Goal: Information Seeking & Learning: Check status

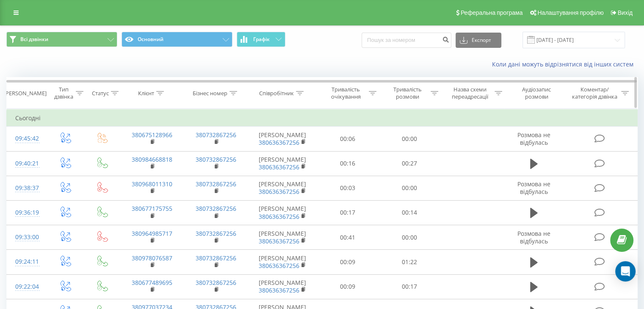
click at [434, 96] on div at bounding box center [434, 93] width 8 height 7
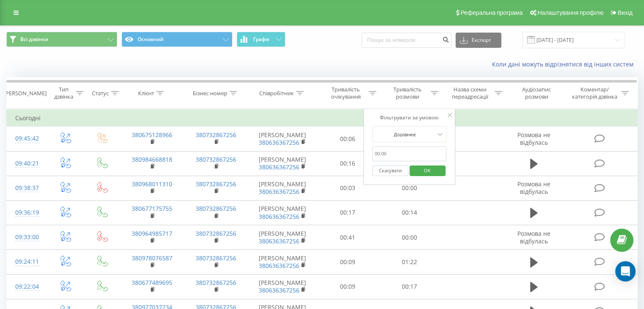
click at [405, 153] on input "text" at bounding box center [409, 153] width 74 height 15
type input "59"
click at [430, 127] on div "Дорівнює" at bounding box center [409, 134] width 74 height 16
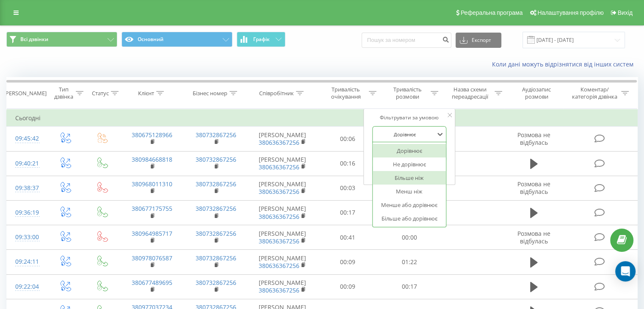
click at [420, 174] on div "Більше ніж" at bounding box center [409, 178] width 74 height 14
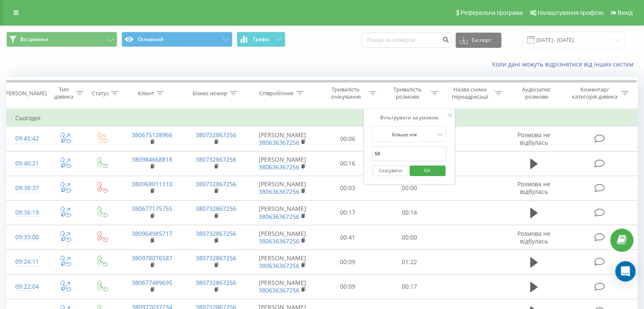
click at [429, 174] on span "OK" at bounding box center [427, 170] width 24 height 13
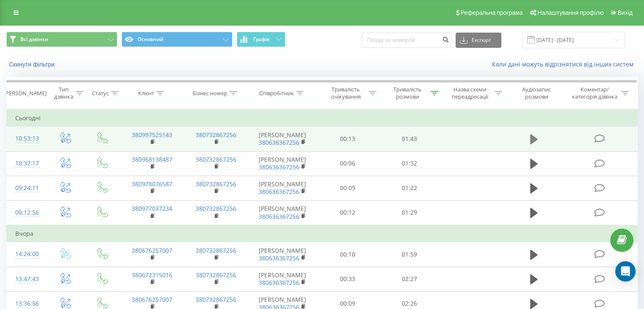
click at [527, 142] on button at bounding box center [533, 139] width 13 height 13
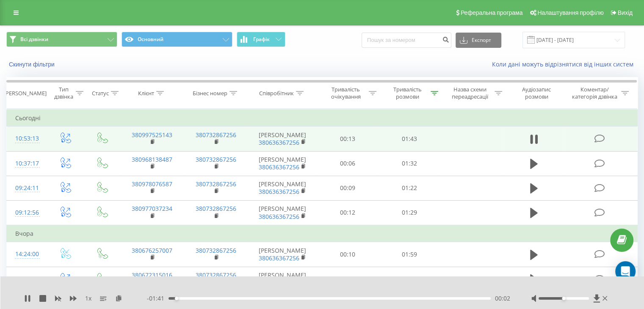
click at [373, 297] on div "00:02" at bounding box center [329, 298] width 322 height 3
click at [576, 299] on div at bounding box center [563, 298] width 50 height 3
click at [464, 302] on div "- 00:33 01:10 01:10" at bounding box center [328, 298] width 363 height 8
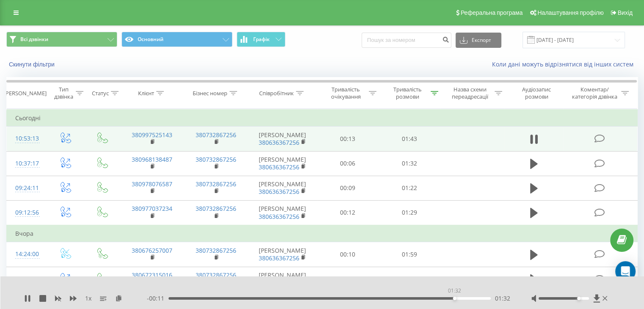
click at [454, 297] on div "01:32" at bounding box center [329, 298] width 322 height 3
click at [437, 298] on div "01:26" at bounding box center [329, 298] width 322 height 3
click at [432, 298] on div "01:27" at bounding box center [329, 298] width 322 height 3
click at [29, 299] on icon at bounding box center [29, 298] width 2 height 7
click at [18, 17] on link at bounding box center [15, 13] width 15 height 12
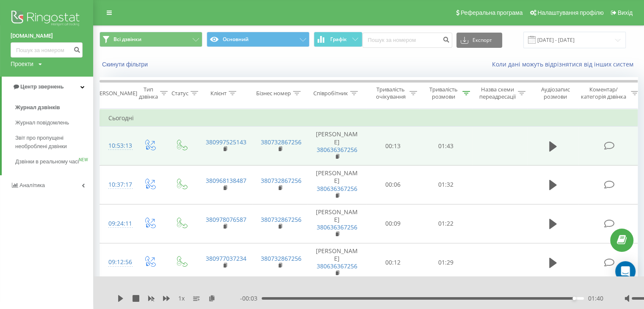
click at [39, 185] on link "Аналiтика" at bounding box center [46, 185] width 93 height 20
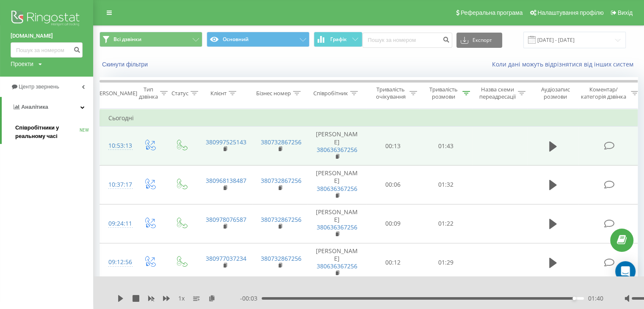
click at [43, 131] on span "Співробітники у реальному часі" at bounding box center [47, 132] width 64 height 17
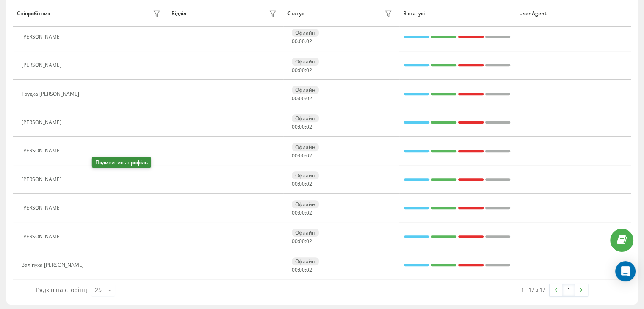
click at [76, 176] on button at bounding box center [71, 180] width 10 height 12
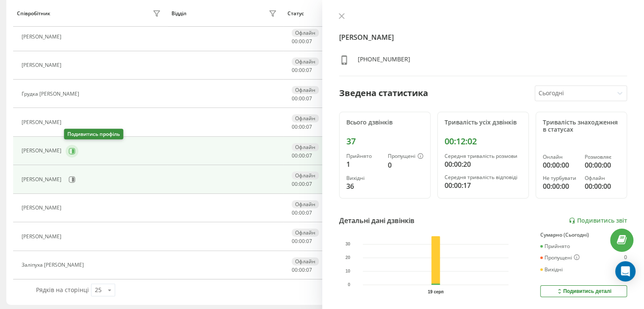
click at [71, 145] on button at bounding box center [72, 151] width 13 height 13
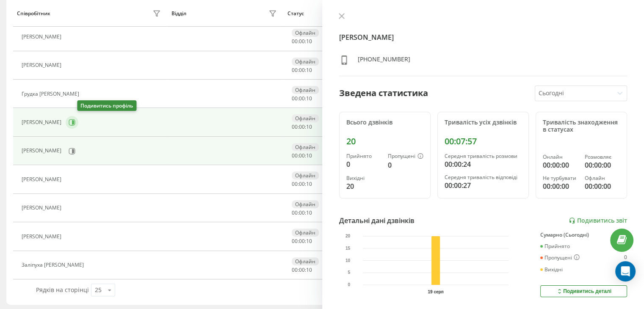
click at [75, 123] on icon at bounding box center [72, 122] width 7 height 7
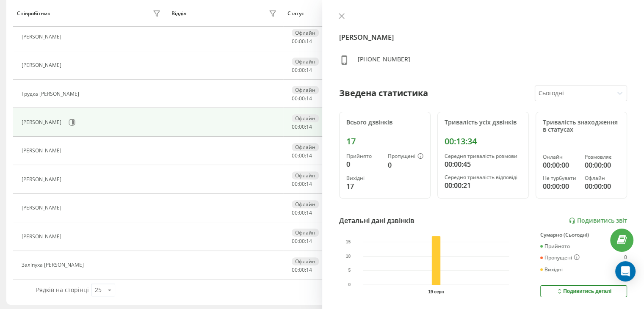
click at [111, 117] on div "[PERSON_NAME]" at bounding box center [92, 122] width 141 height 14
click at [340, 11] on div "[PERSON_NAME] [PHONE_NUMBER] Зведена статистика Сьогодні Всього дзвінків 17 При…" at bounding box center [483, 154] width 322 height 309
click at [340, 17] on icon at bounding box center [341, 16] width 5 height 5
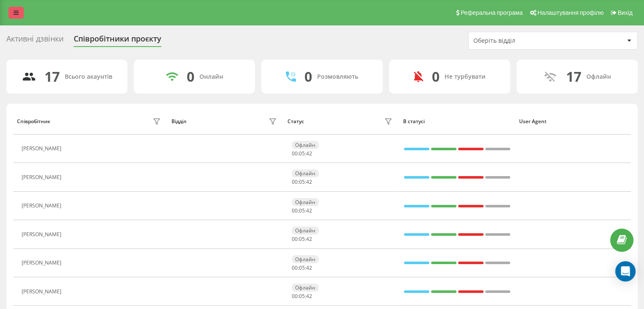
click at [12, 14] on link at bounding box center [15, 13] width 15 height 12
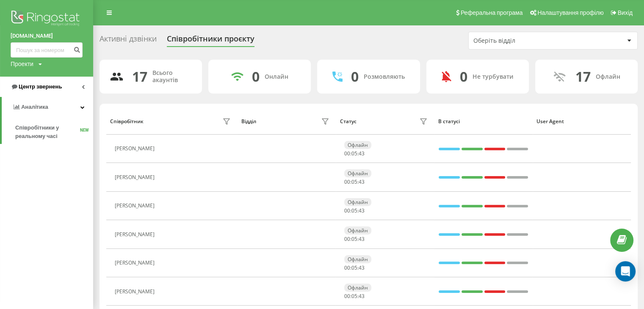
click at [50, 83] on span "Центр звернень" at bounding box center [36, 87] width 51 height 8
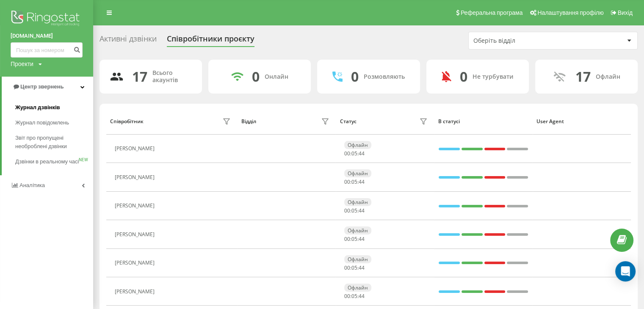
click at [57, 102] on link "Журнал дзвінків" at bounding box center [54, 107] width 78 height 15
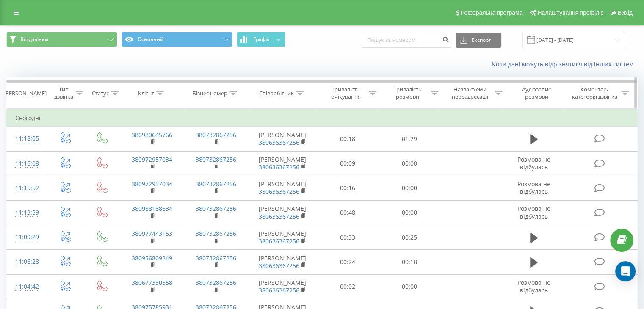
click at [435, 91] on icon at bounding box center [434, 93] width 8 height 4
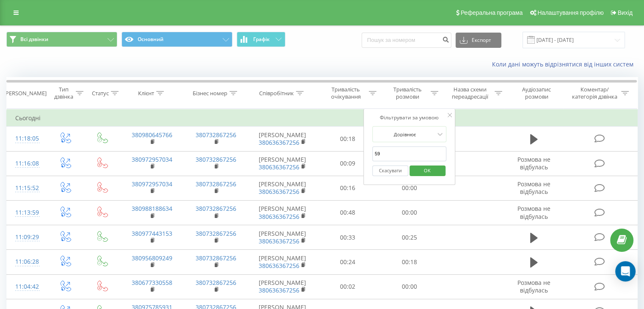
click at [402, 150] on input "59" at bounding box center [409, 153] width 74 height 15
type input "59"
click at [419, 136] on div at bounding box center [405, 134] width 60 height 8
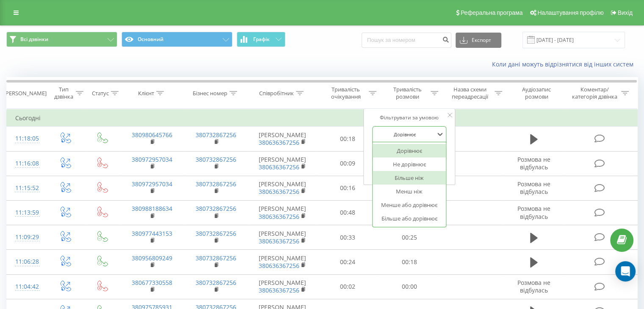
click at [407, 174] on div "Більше ніж" at bounding box center [409, 178] width 74 height 14
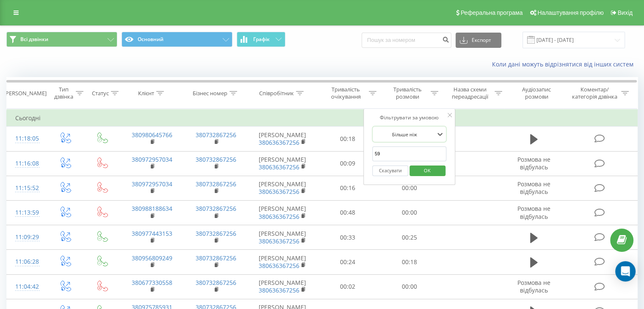
click at [429, 166] on span "OK" at bounding box center [427, 170] width 24 height 13
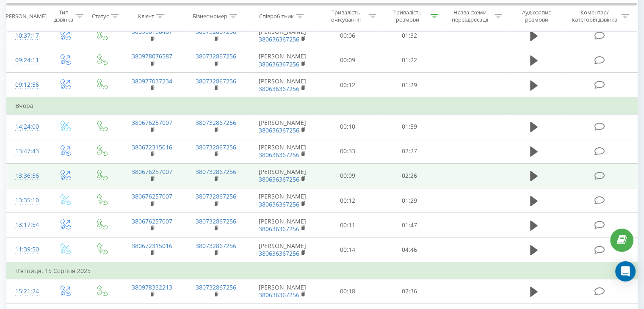
scroll to position [169, 0]
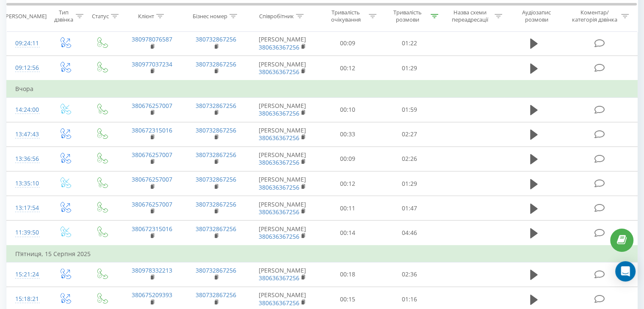
click at [196, 97] on td "Вчора" at bounding box center [322, 88] width 631 height 17
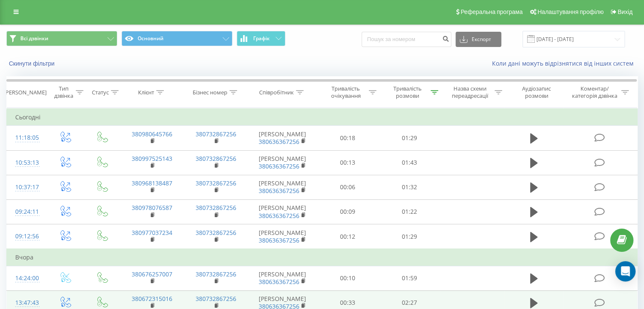
scroll to position [0, 0]
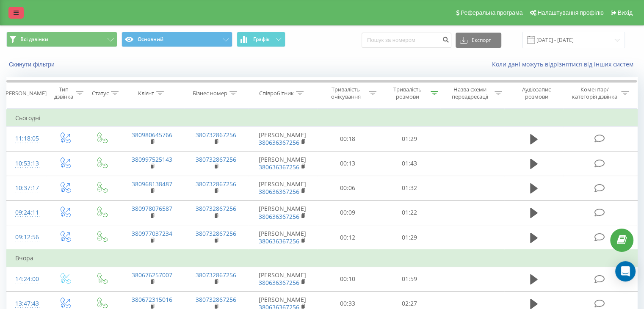
click at [19, 14] on link at bounding box center [15, 13] width 15 height 12
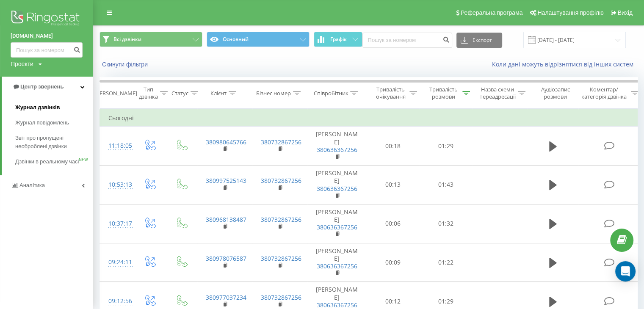
click at [33, 107] on span "Журнал дзвінків" at bounding box center [37, 107] width 45 height 8
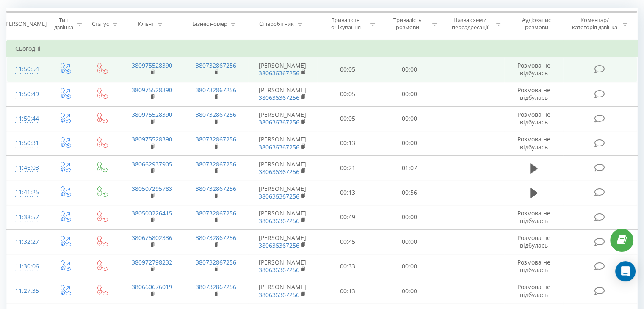
scroll to position [112, 0]
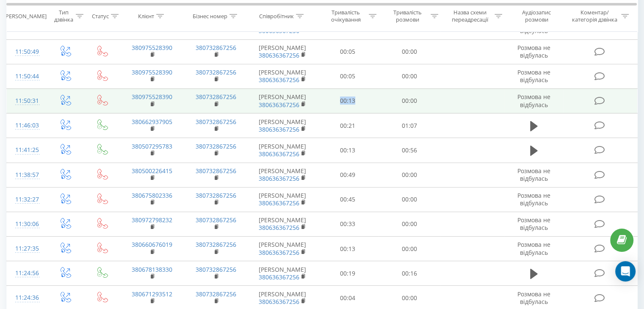
drag, startPoint x: 353, startPoint y: 124, endPoint x: 341, endPoint y: 126, distance: 12.4
click at [341, 113] on td "00:13" at bounding box center [347, 100] width 61 height 25
click at [347, 113] on td "00:13" at bounding box center [347, 100] width 61 height 25
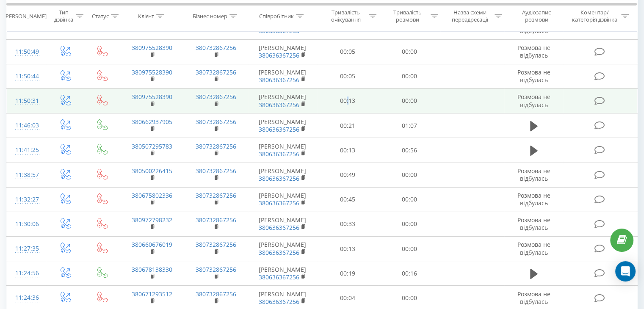
click at [347, 113] on td "00:13" at bounding box center [347, 100] width 61 height 25
click at [381, 113] on td "00:00" at bounding box center [408, 100] width 61 height 25
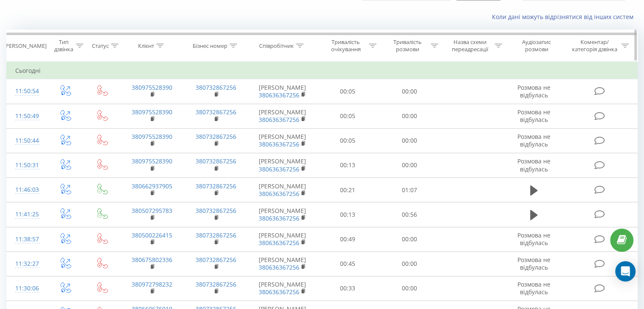
scroll to position [0, 0]
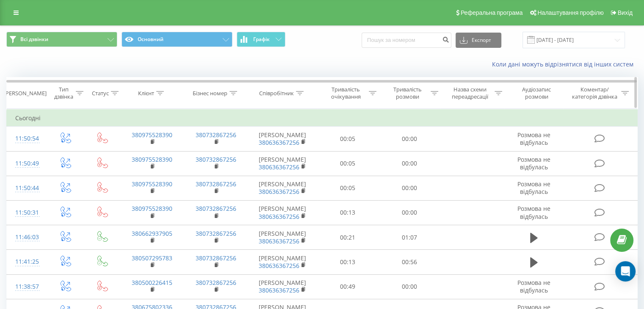
click at [435, 96] on div at bounding box center [434, 93] width 8 height 7
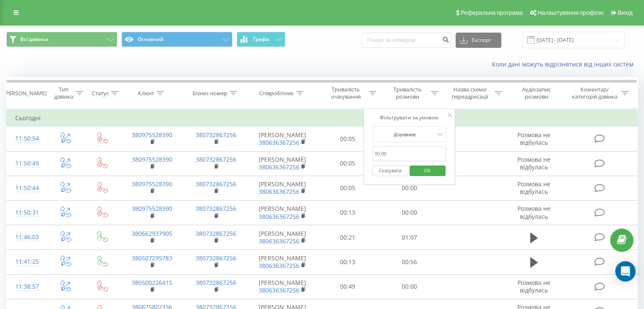
click at [413, 152] on input "text" at bounding box center [409, 153] width 74 height 15
type input "59"
click at [418, 138] on div "Дорівнює" at bounding box center [405, 134] width 62 height 13
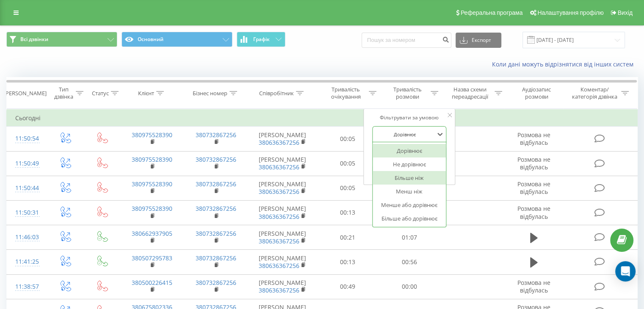
click at [417, 178] on div "Більше ніж" at bounding box center [409, 178] width 74 height 14
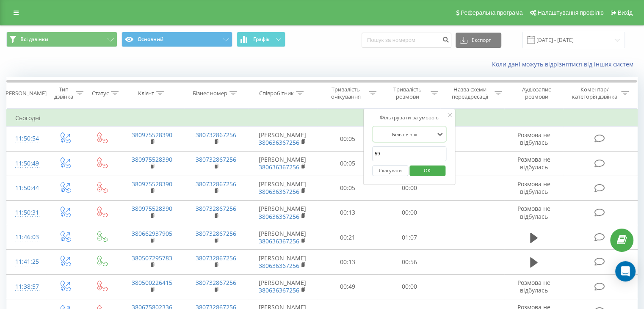
click at [430, 168] on span "OK" at bounding box center [427, 170] width 24 height 13
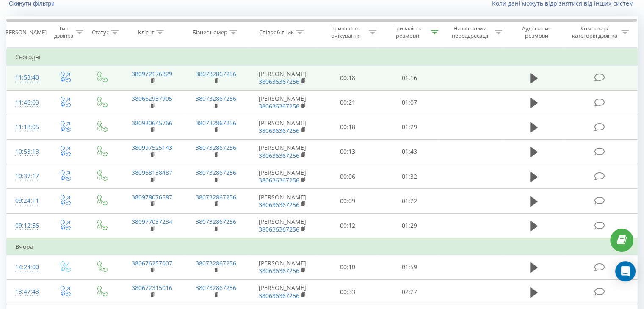
scroll to position [61, 0]
